Goal: Navigation & Orientation: Find specific page/section

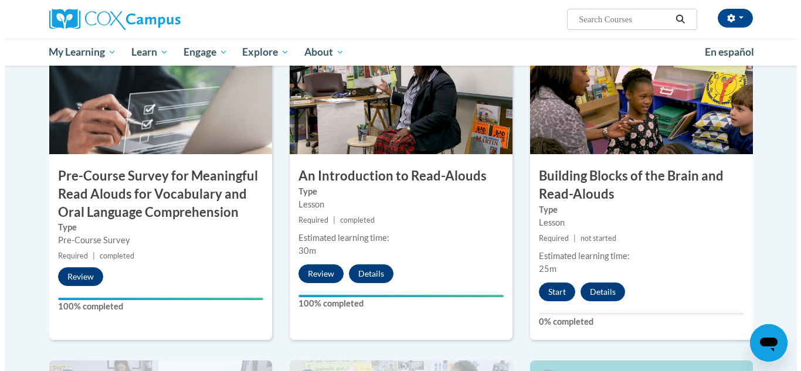
scroll to position [299, 0]
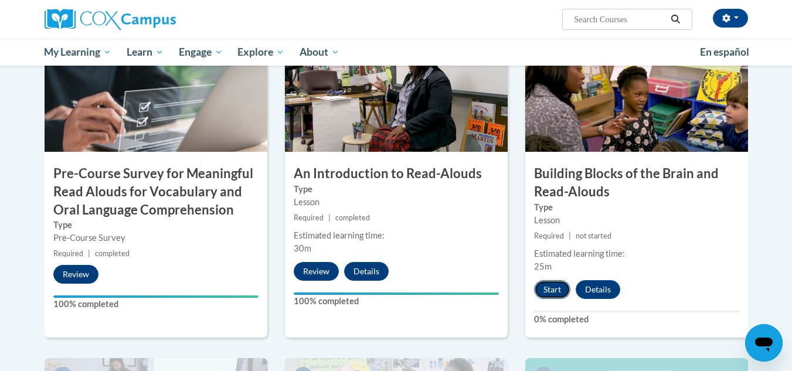
click at [549, 292] on button "Start" at bounding box center [552, 289] width 36 height 19
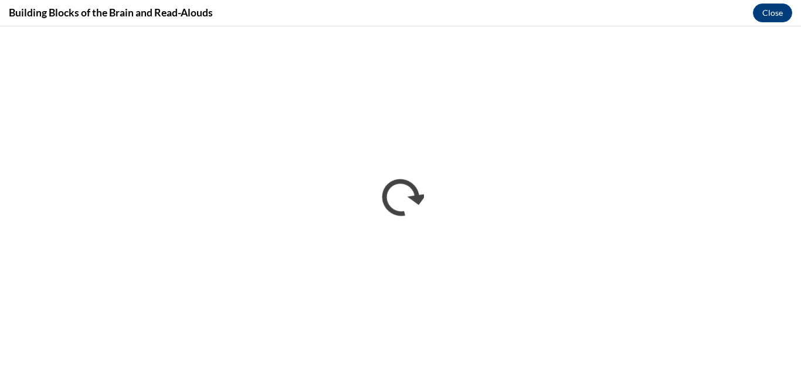
scroll to position [0, 0]
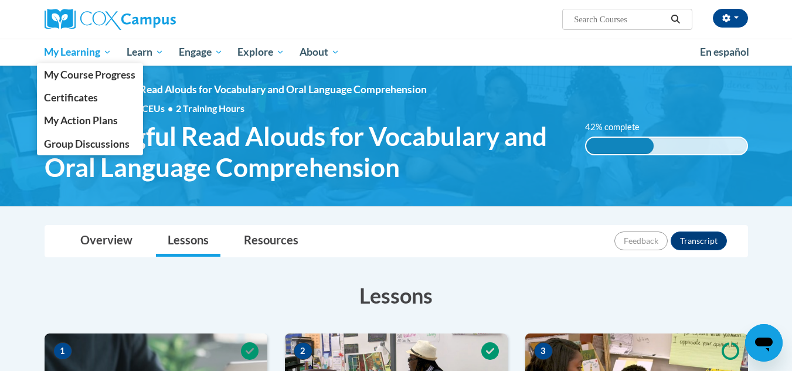
click at [83, 53] on span "My Learning" at bounding box center [77, 52] width 67 height 14
click at [91, 106] on link "Certificates" at bounding box center [90, 97] width 107 height 23
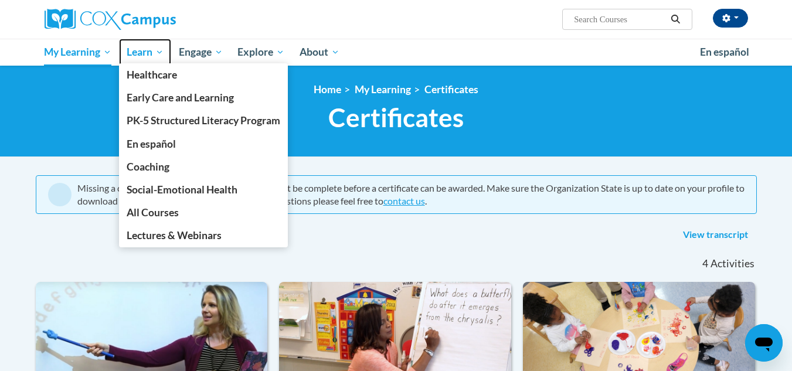
click at [145, 57] on span "Learn" at bounding box center [145, 52] width 37 height 14
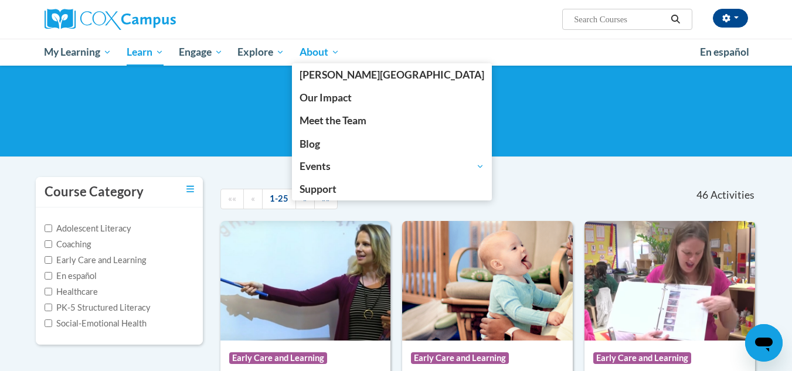
click at [319, 55] on span "About" at bounding box center [320, 52] width 40 height 14
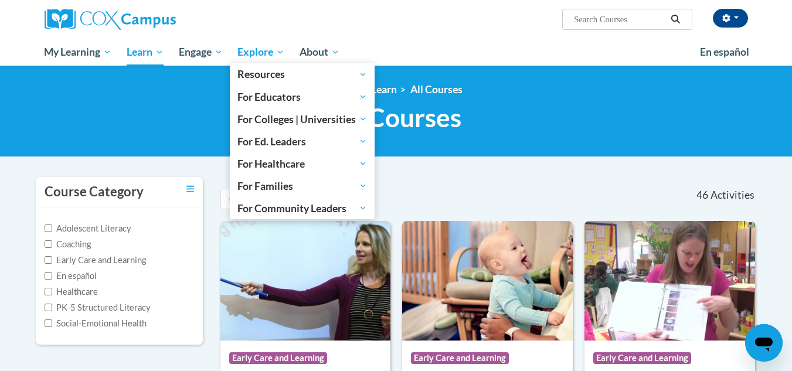
click at [248, 47] on span "Explore" at bounding box center [261, 52] width 47 height 14
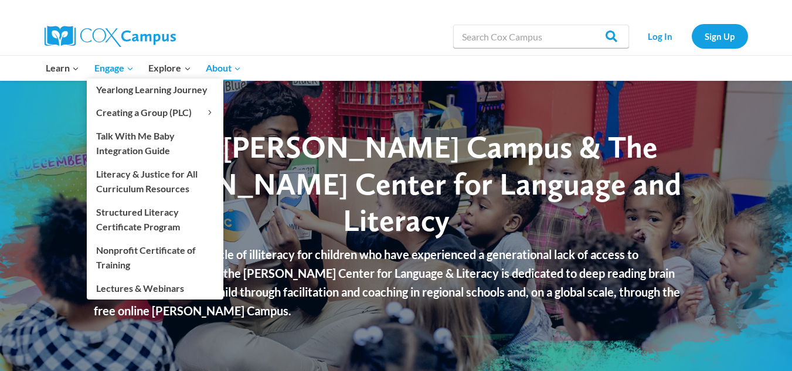
click at [117, 67] on span "Engage Expand" at bounding box center [113, 67] width 39 height 15
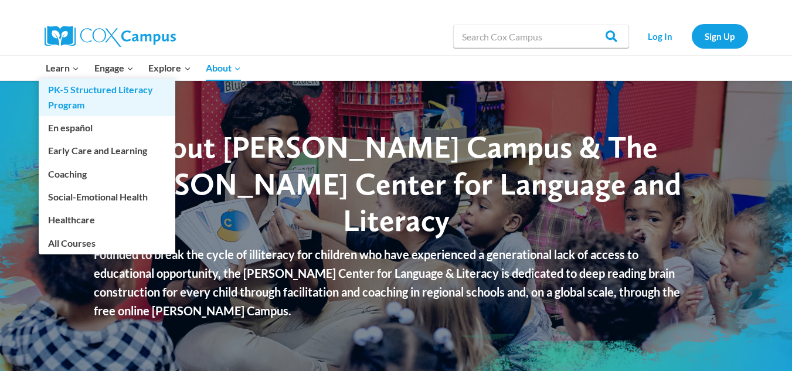
click at [63, 79] on link "PK-5 Structured Literacy Program" at bounding box center [107, 98] width 137 height 38
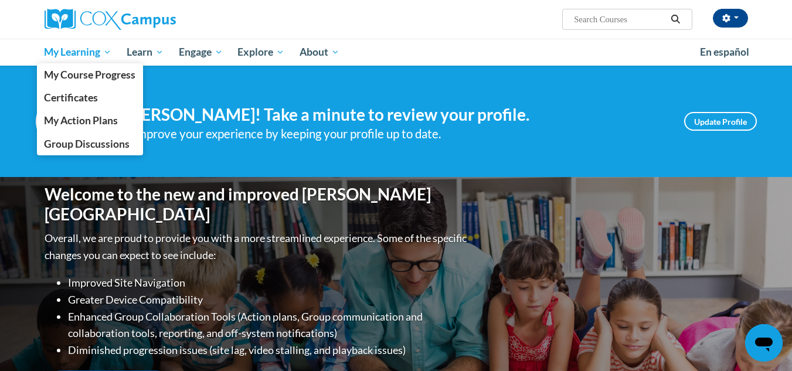
click at [87, 53] on span "My Learning" at bounding box center [77, 52] width 67 height 14
click at [127, 76] on span "My Course Progress" at bounding box center [90, 75] width 92 height 12
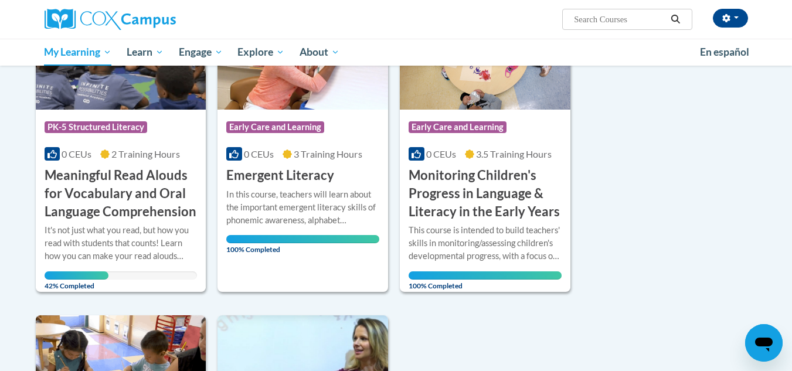
scroll to position [212, 0]
